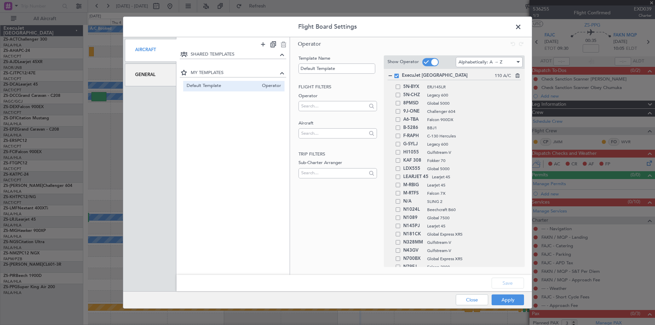
scroll to position [171, 0]
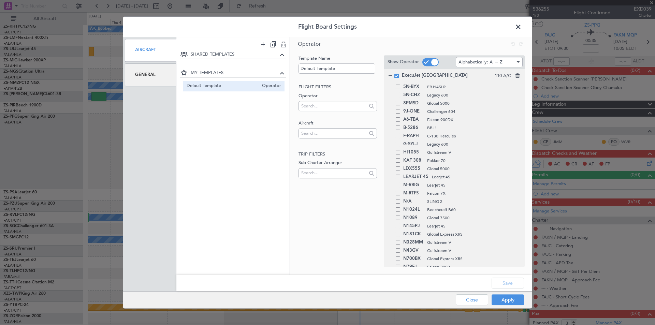
click at [144, 72] on div "General" at bounding box center [151, 74] width 52 height 23
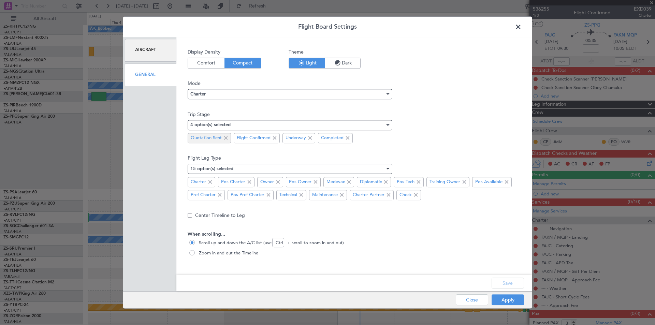
click at [224, 138] on span at bounding box center [226, 138] width 8 height 8
click at [504, 283] on button "Save" at bounding box center [508, 283] width 32 height 11
click at [516, 302] on button "Apply" at bounding box center [508, 300] width 32 height 11
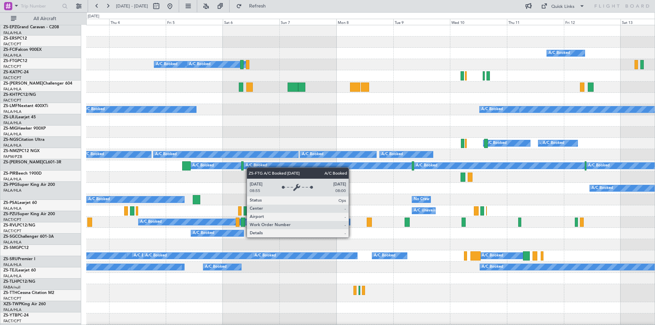
scroll to position [0, 0]
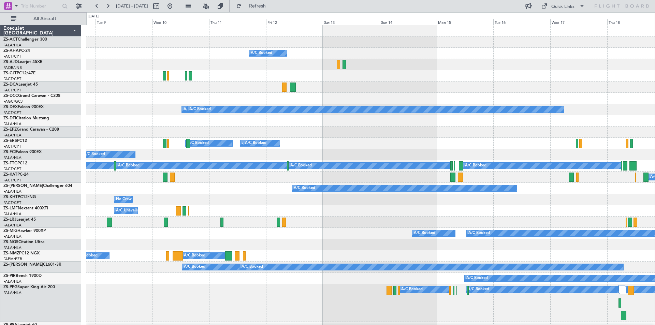
click at [175, 11] on button at bounding box center [170, 6] width 11 height 11
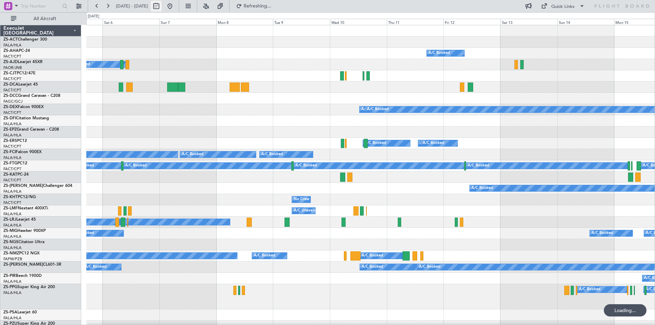
click at [162, 8] on button at bounding box center [156, 6] width 11 height 11
select select "8"
select select "2025"
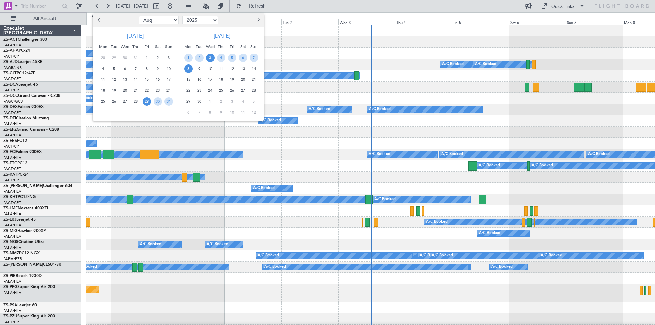
click at [210, 60] on span "3" at bounding box center [210, 58] width 9 height 9
click at [219, 57] on span "4" at bounding box center [221, 58] width 9 height 9
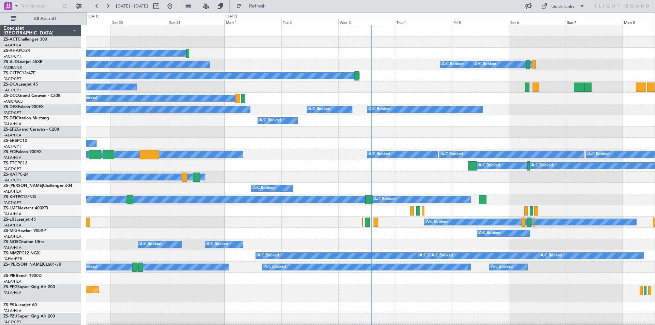
select select "9"
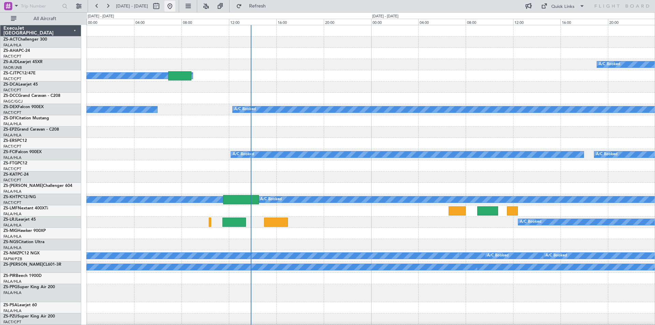
click at [175, 7] on button at bounding box center [170, 6] width 11 height 11
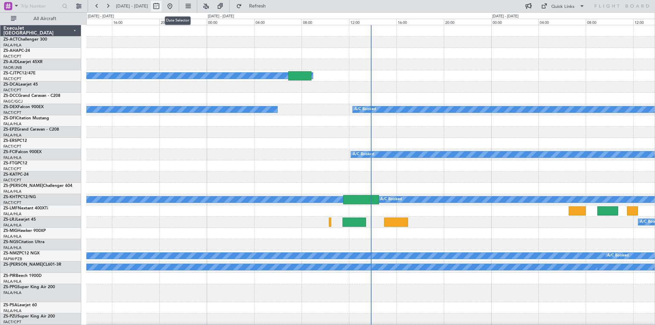
click at [162, 4] on button at bounding box center [156, 6] width 11 height 11
select select "9"
select select "2025"
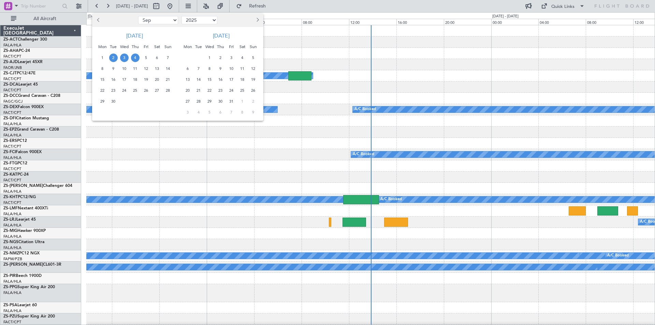
click at [122, 57] on span "3" at bounding box center [124, 58] width 9 height 9
drag, startPoint x: 136, startPoint y: 56, endPoint x: 177, endPoint y: 71, distance: 44.4
click at [137, 56] on span "4" at bounding box center [135, 58] width 9 height 9
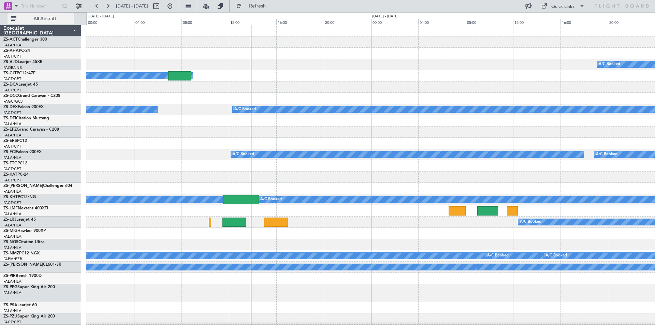
click at [42, 18] on span "All Aircraft" at bounding box center [45, 18] width 54 height 5
